Goal: Transaction & Acquisition: Purchase product/service

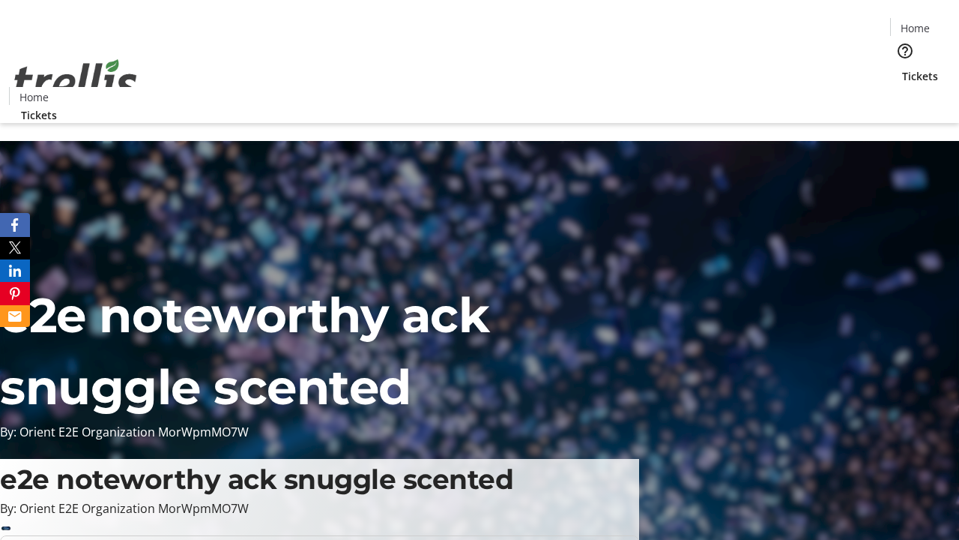
click at [902, 68] on span "Tickets" at bounding box center [920, 76] width 36 height 16
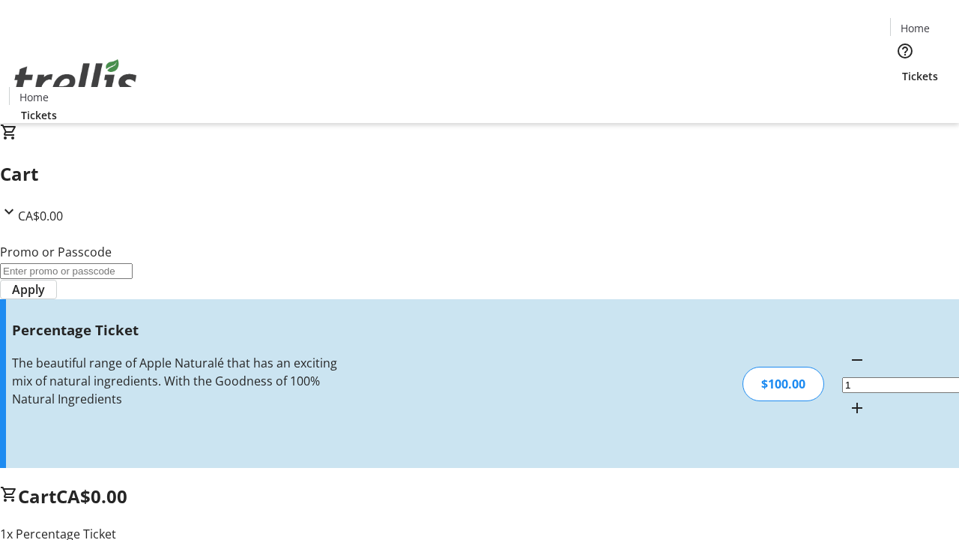
type input "FOO"
